Goal: Information Seeking & Learning: Learn about a topic

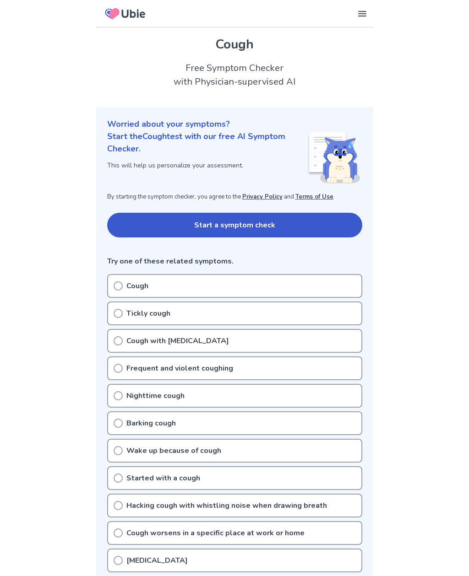
click at [114, 286] on icon at bounding box center [118, 286] width 9 height 9
click at [116, 315] on icon at bounding box center [118, 313] width 9 height 9
click at [121, 225] on button "Start a symptom check" at bounding box center [234, 225] width 255 height 25
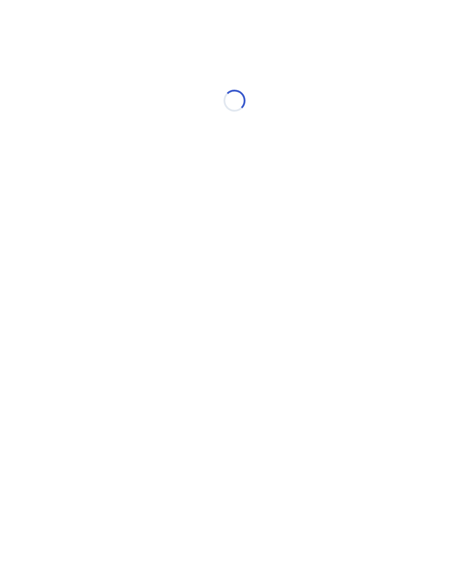
click at [120, 192] on html "Loading..." at bounding box center [234, 96] width 469 height 192
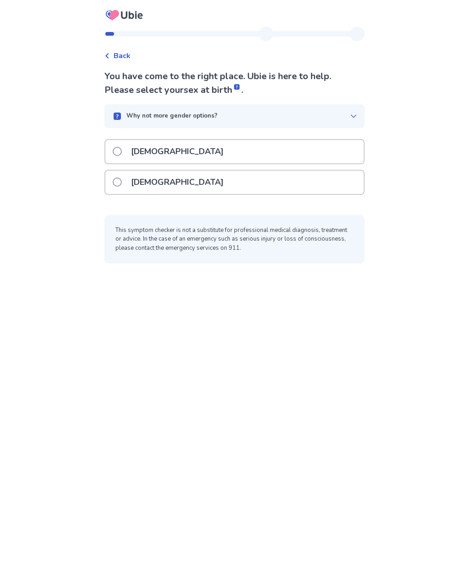
click at [122, 184] on span at bounding box center [117, 182] width 9 height 9
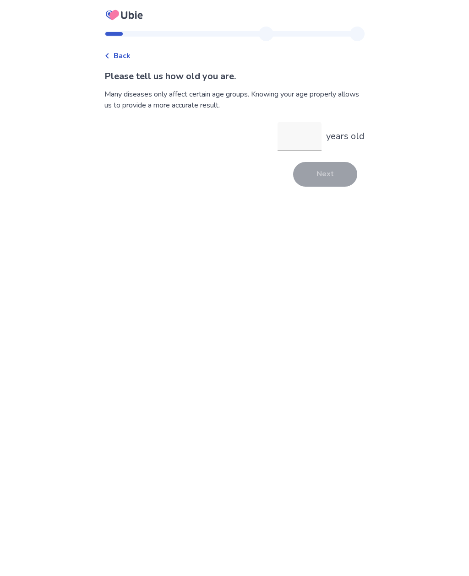
click at [297, 136] on input "years old" at bounding box center [299, 136] width 44 height 29
type input "**"
click at [336, 174] on button "Next" at bounding box center [325, 174] width 64 height 25
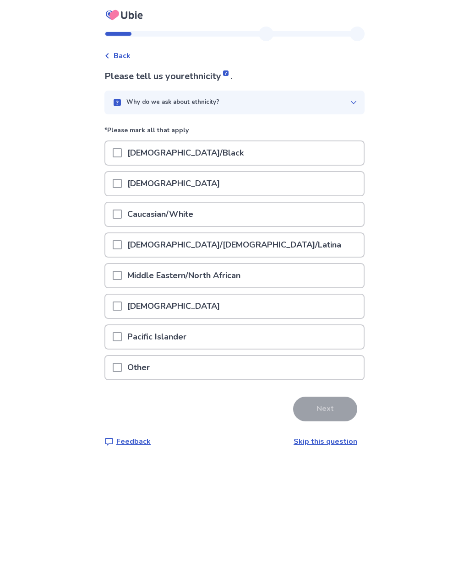
click at [318, 212] on div "Caucasian/White" at bounding box center [234, 214] width 258 height 23
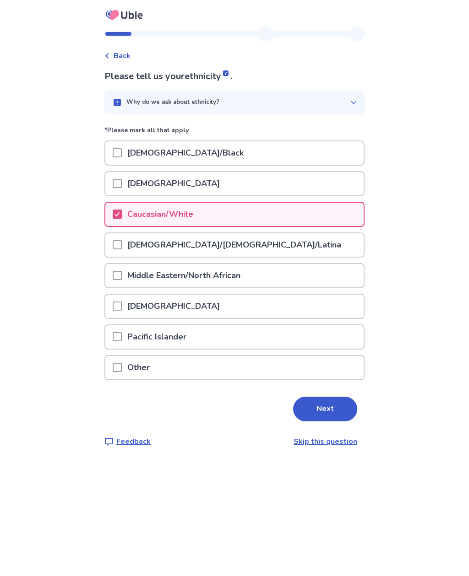
click at [332, 411] on button "Next" at bounding box center [325, 409] width 64 height 25
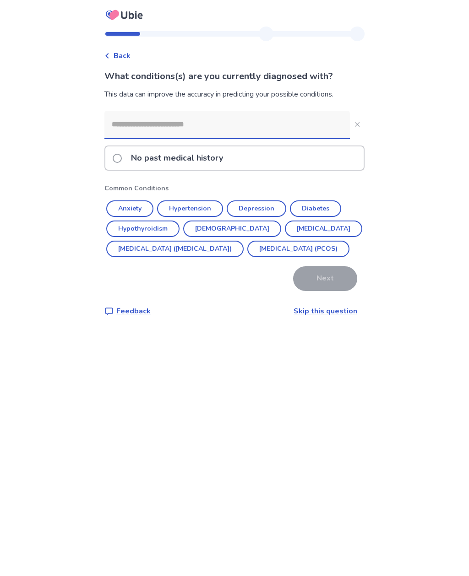
click at [208, 211] on button "Hypertension" at bounding box center [190, 209] width 66 height 16
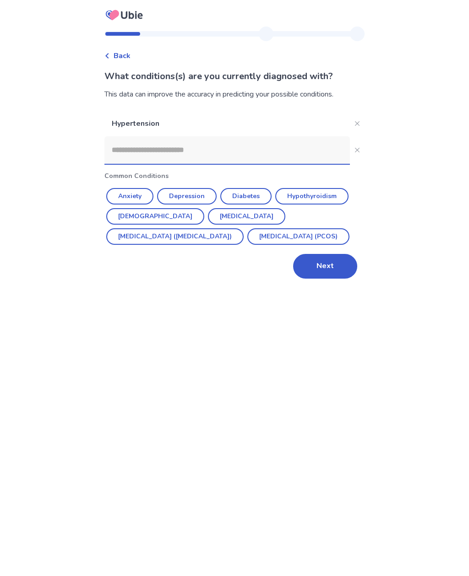
click at [332, 273] on button "Next" at bounding box center [325, 266] width 64 height 25
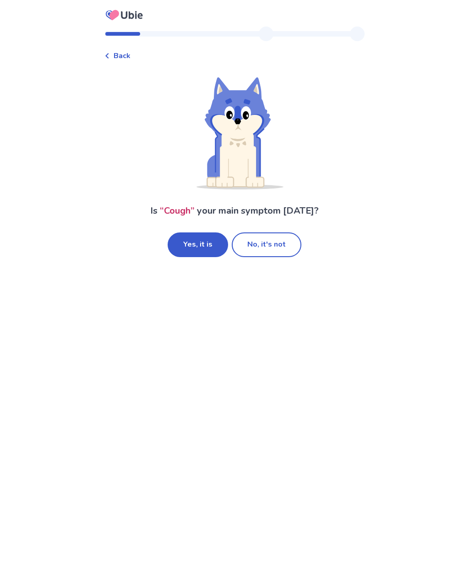
click at [208, 244] on button "Yes, it is" at bounding box center [198, 245] width 60 height 25
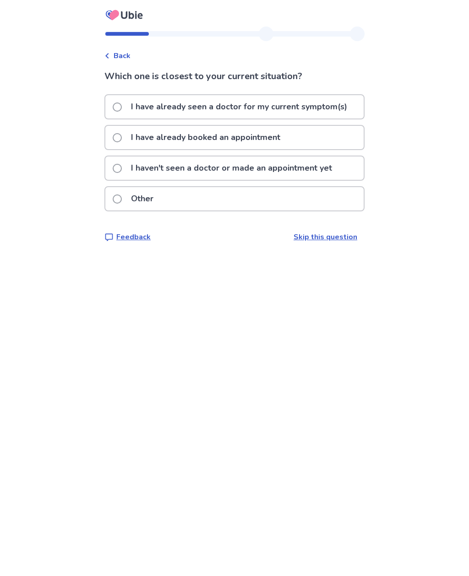
click at [330, 112] on p "I have already seen a doctor for my current symptom(s)" at bounding box center [238, 106] width 227 height 23
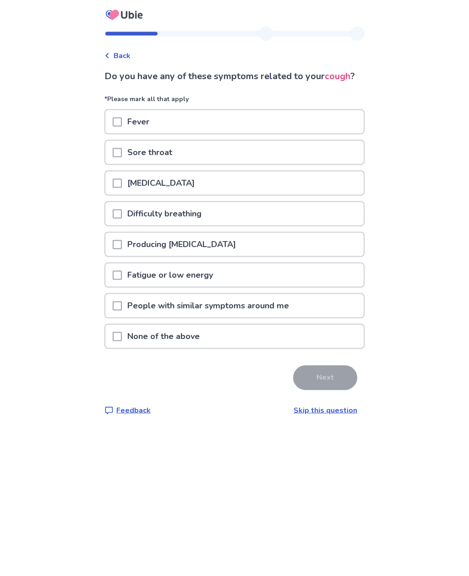
scroll to position [22, 0]
click at [339, 141] on div "Sore throat" at bounding box center [234, 152] width 258 height 23
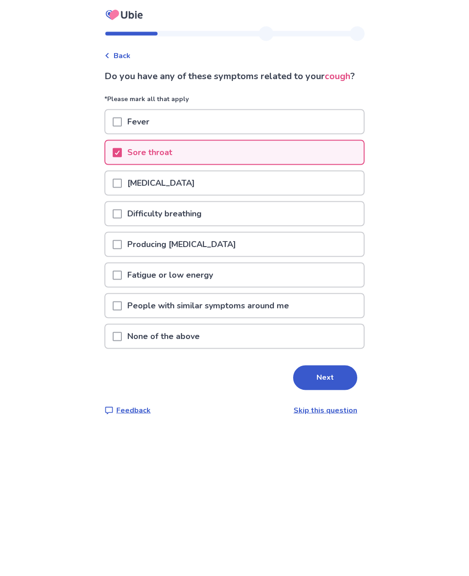
scroll to position [23, 0]
click at [329, 371] on button "Next" at bounding box center [325, 378] width 64 height 25
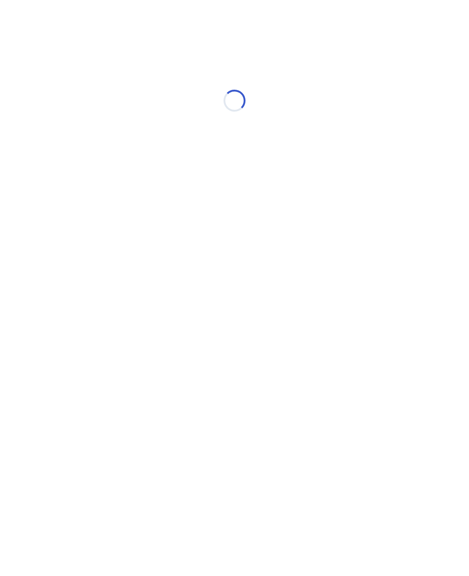
scroll to position [0, 0]
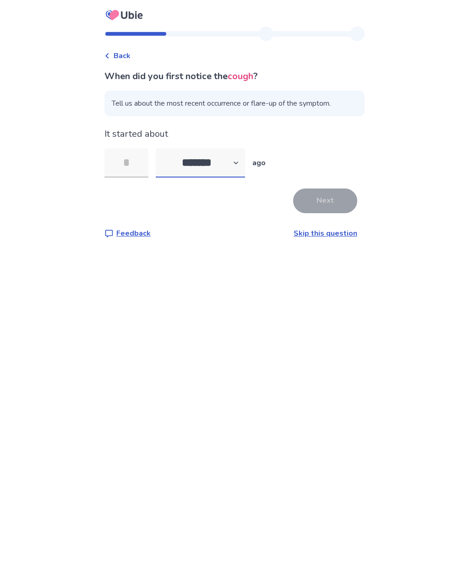
click at [238, 166] on select "******* ****** ******* ******** *******" at bounding box center [200, 162] width 89 height 29
select select "*"
click at [127, 166] on input "tel" at bounding box center [126, 162] width 44 height 29
type input "*"
click at [329, 199] on button "Next" at bounding box center [325, 201] width 64 height 25
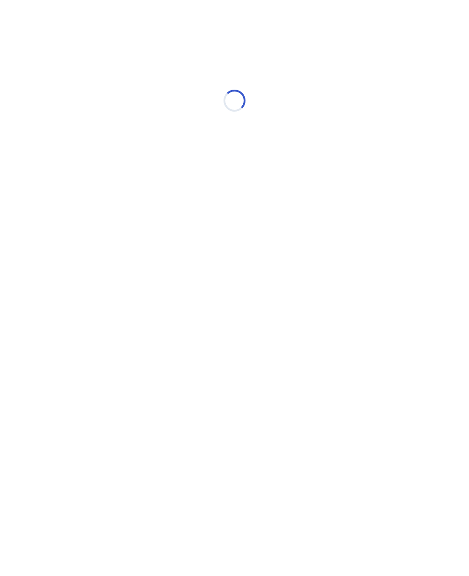
select select "*"
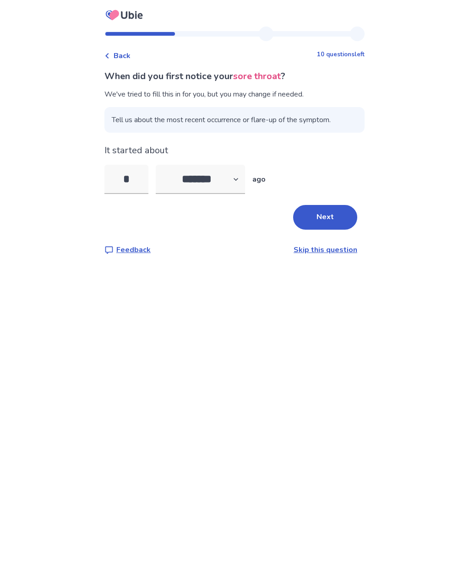
click at [345, 219] on button "Next" at bounding box center [325, 217] width 64 height 25
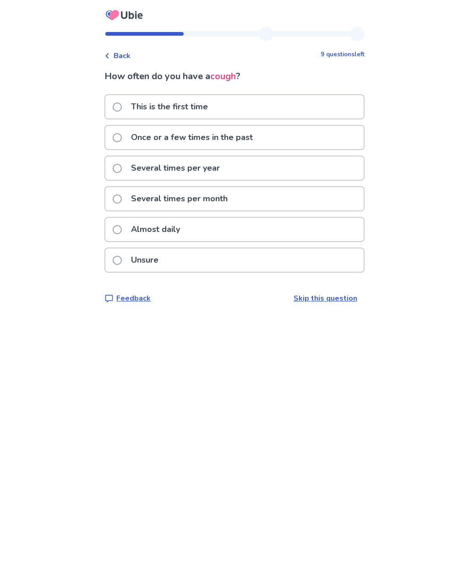
click at [336, 259] on div "Unsure" at bounding box center [234, 260] width 258 height 23
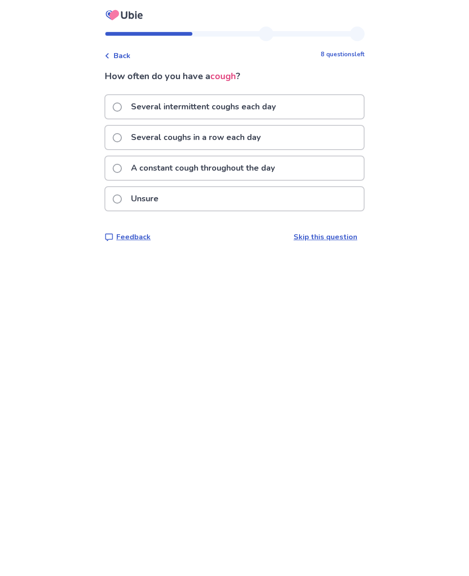
click at [356, 112] on div "Several intermittent coughs each day" at bounding box center [234, 106] width 258 height 23
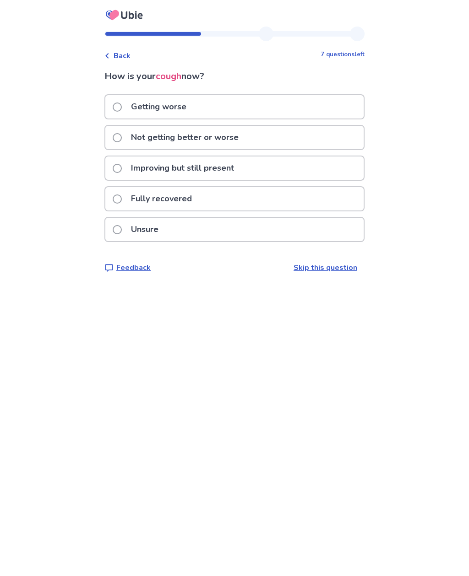
click at [342, 143] on div "Not getting better or worse" at bounding box center [234, 137] width 258 height 23
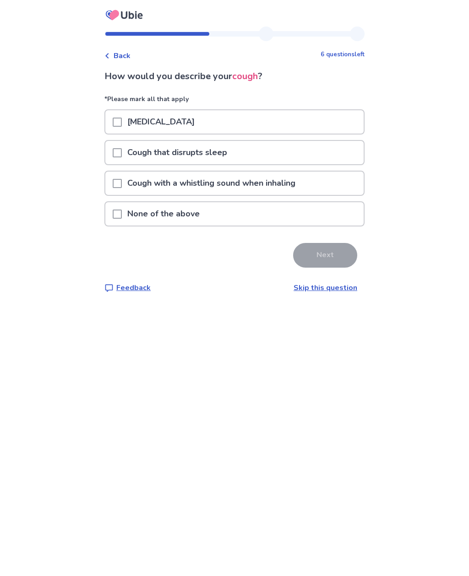
click at [305, 125] on div "Dry cough" at bounding box center [234, 121] width 258 height 23
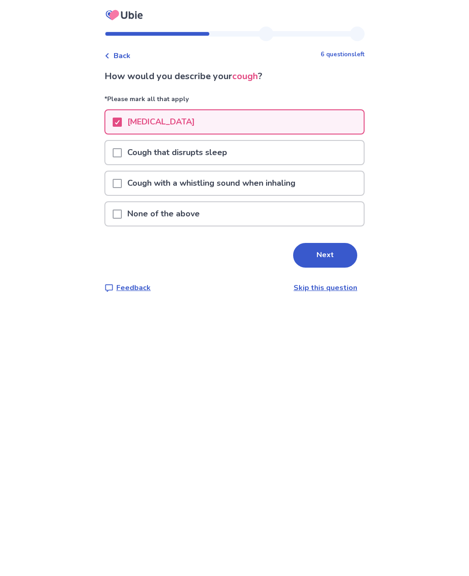
click at [279, 158] on div "Cough that disrupts sleep" at bounding box center [234, 152] width 258 height 23
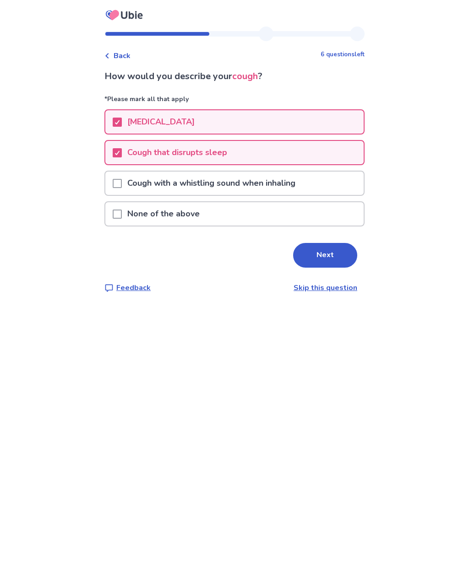
click at [327, 258] on button "Next" at bounding box center [325, 255] width 64 height 25
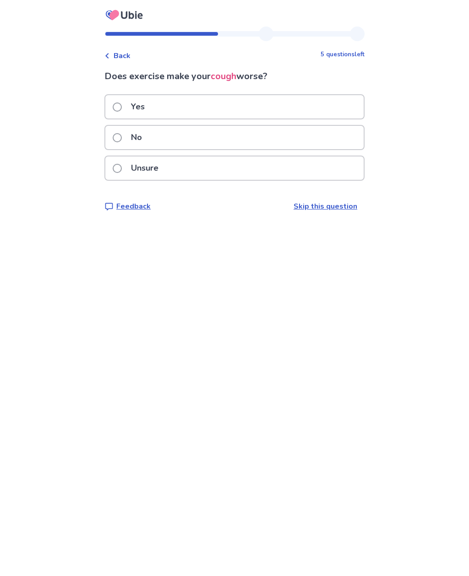
click at [342, 174] on div "Unsure" at bounding box center [234, 168] width 258 height 23
click at [347, 172] on div "Unsure" at bounding box center [234, 168] width 258 height 23
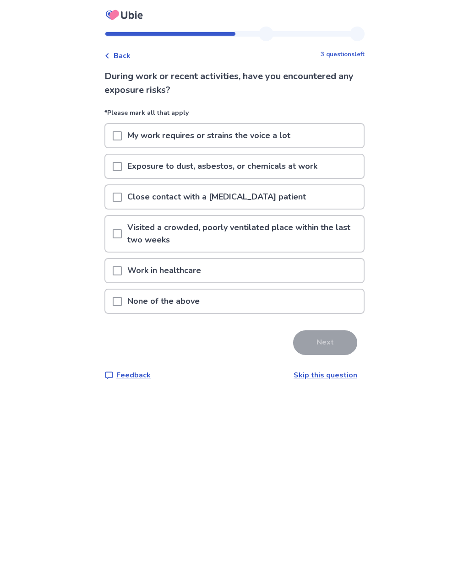
click at [327, 303] on div "None of the above" at bounding box center [234, 301] width 258 height 23
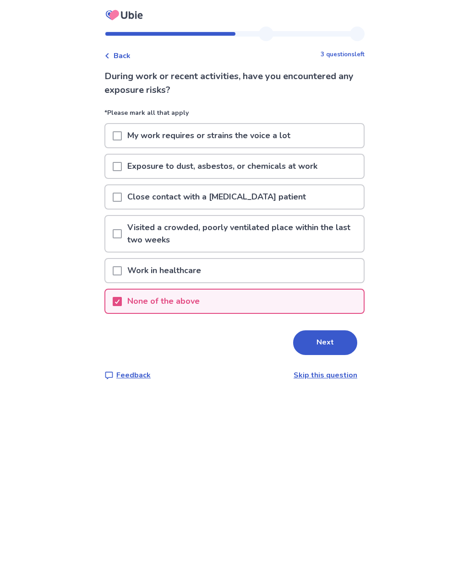
click at [329, 348] on button "Next" at bounding box center [325, 343] width 64 height 25
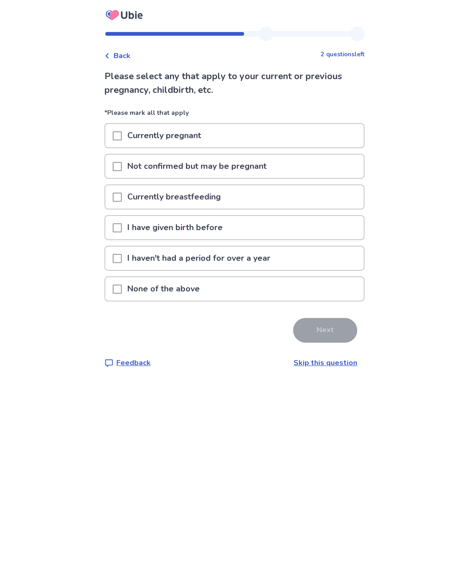
click at [340, 229] on div "I have given birth before" at bounding box center [234, 227] width 258 height 23
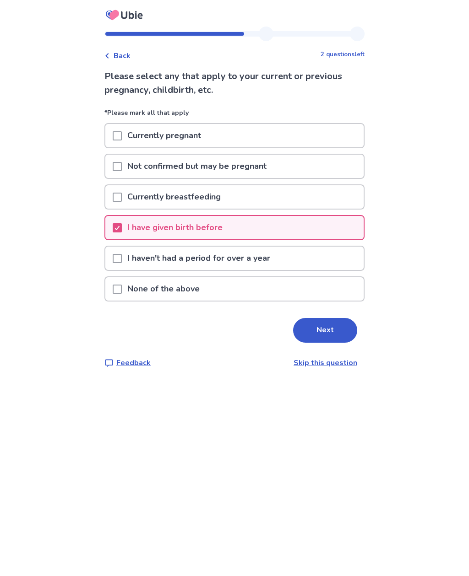
click at [334, 333] on button "Next" at bounding box center [325, 330] width 64 height 25
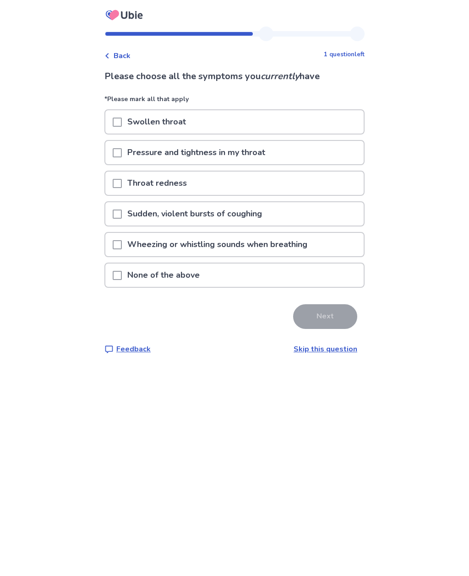
click at [338, 181] on div "Throat redness" at bounding box center [234, 183] width 258 height 23
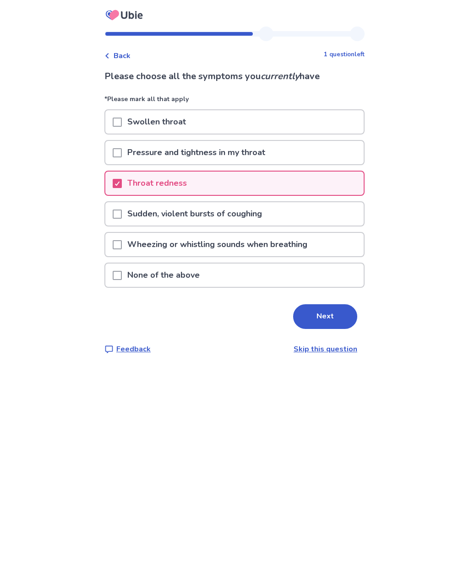
click at [350, 217] on div "Sudden, violent bursts of coughing" at bounding box center [234, 213] width 258 height 23
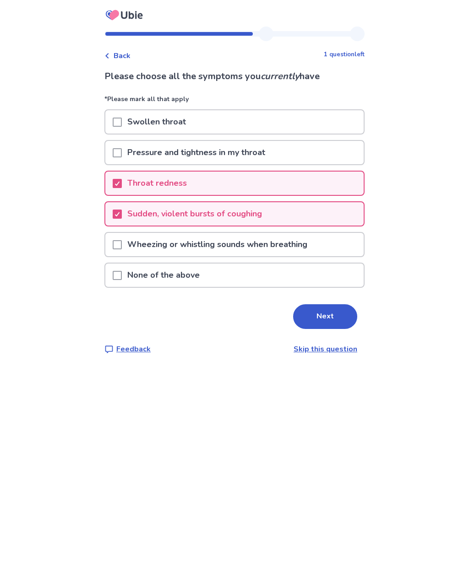
click at [333, 321] on button "Next" at bounding box center [325, 316] width 64 height 25
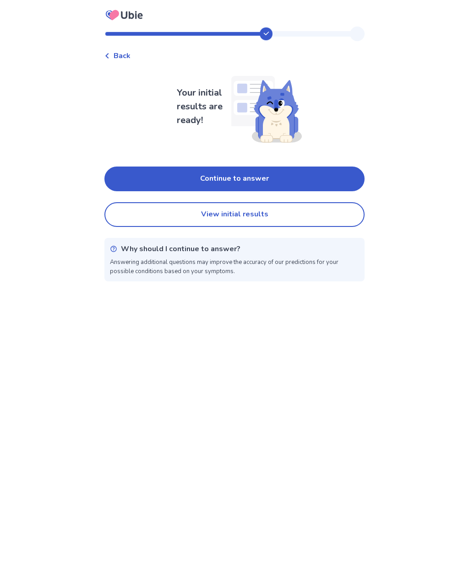
click at [338, 212] on button "View initial results" at bounding box center [234, 214] width 260 height 25
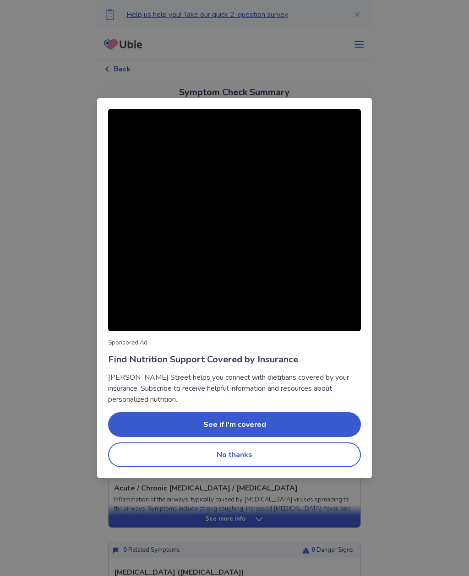
click at [316, 451] on button "No thanks" at bounding box center [234, 455] width 253 height 25
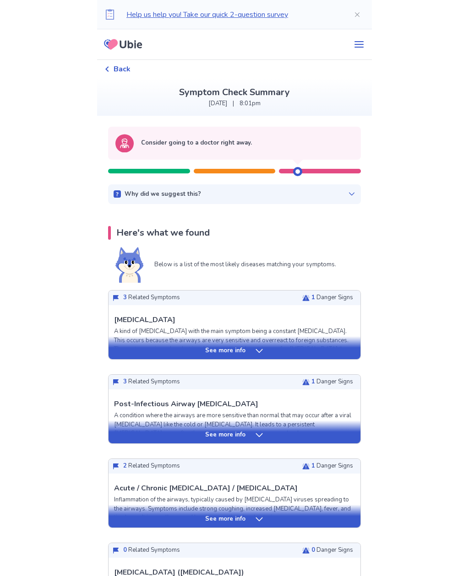
click at [337, 352] on div "See more info" at bounding box center [235, 351] width 252 height 9
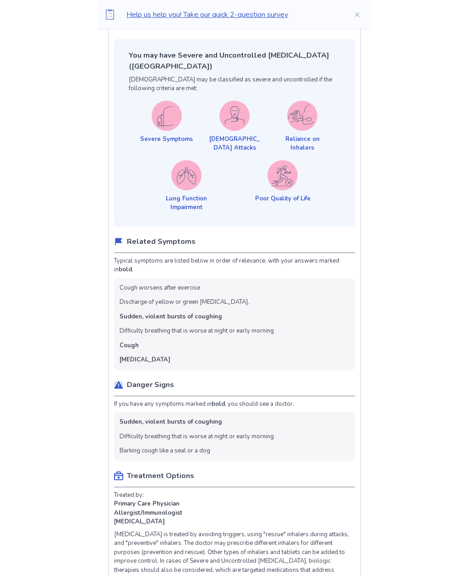
scroll to position [320, 0]
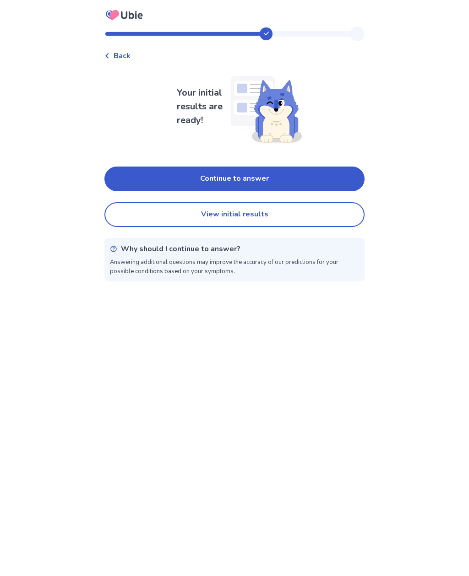
click at [325, 177] on button "Continue to answer" at bounding box center [234, 179] width 260 height 25
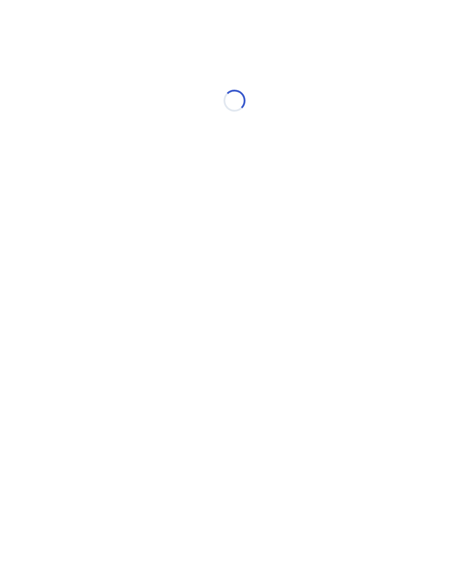
select select "*"
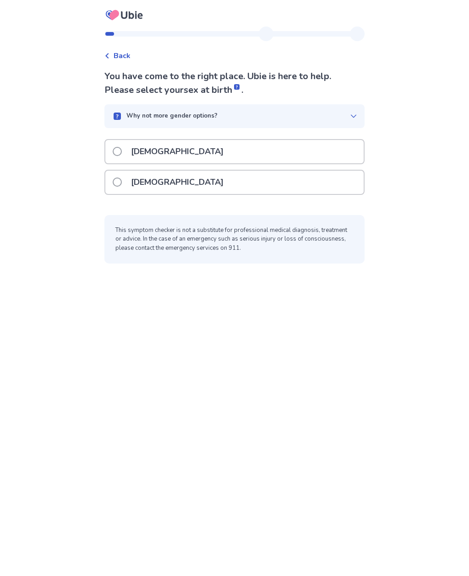
click at [119, 184] on span at bounding box center [117, 182] width 9 height 9
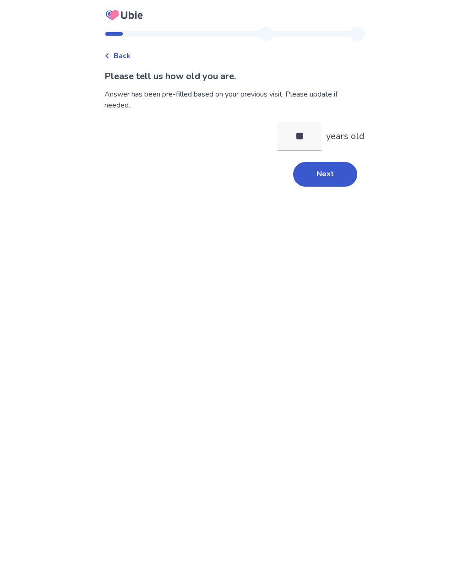
click at [331, 179] on button "Next" at bounding box center [325, 174] width 64 height 25
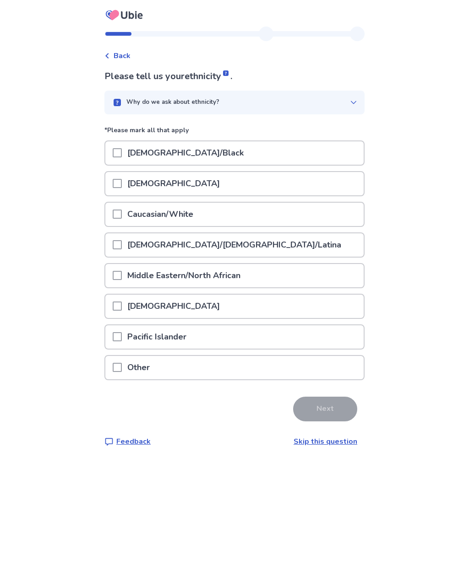
click at [338, 219] on div "Caucasian/White" at bounding box center [234, 214] width 258 height 23
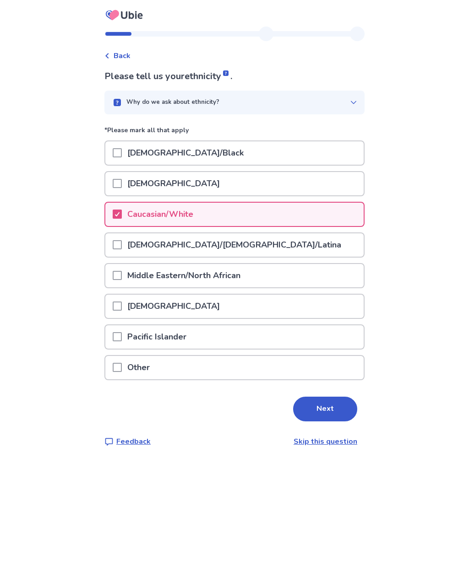
click at [332, 414] on button "Next" at bounding box center [325, 409] width 64 height 25
